Goal: Find specific page/section: Find specific page/section

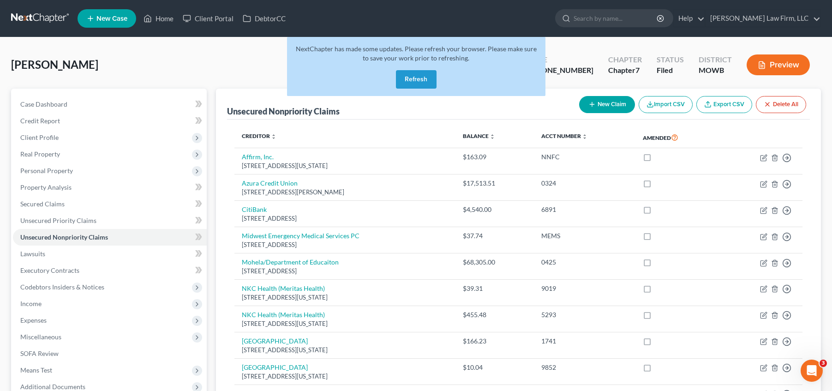
click at [410, 82] on button "Refresh" at bounding box center [416, 79] width 41 height 18
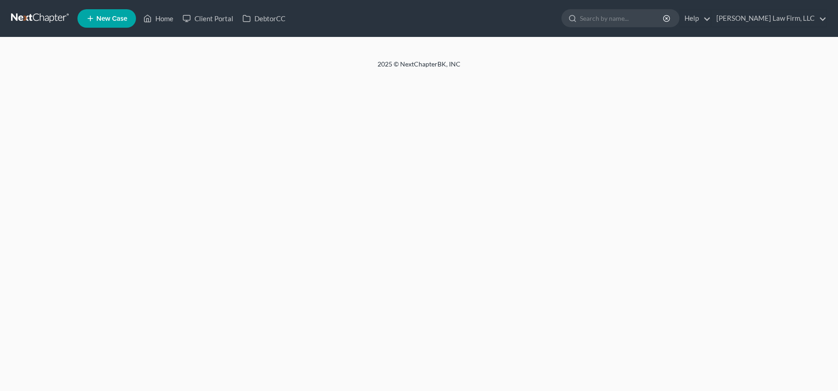
click at [56, 13] on link at bounding box center [40, 18] width 59 height 17
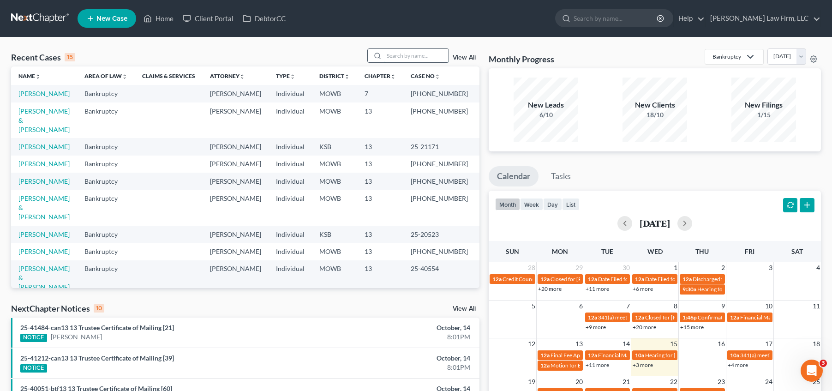
click at [391, 57] on input "search" at bounding box center [416, 55] width 65 height 13
type input "weston"
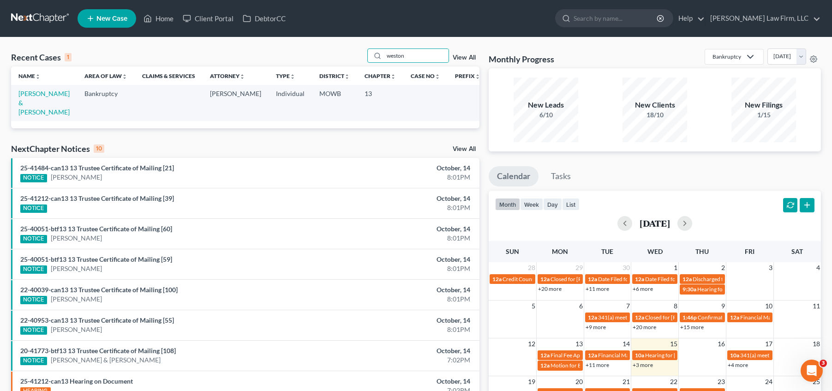
click at [379, 127] on div "Recent Cases 1 weston View All Name unfold_more expand_more expand_less Area of…" at bounding box center [244, 276] width 477 height 457
